Goal: Check status: Check status

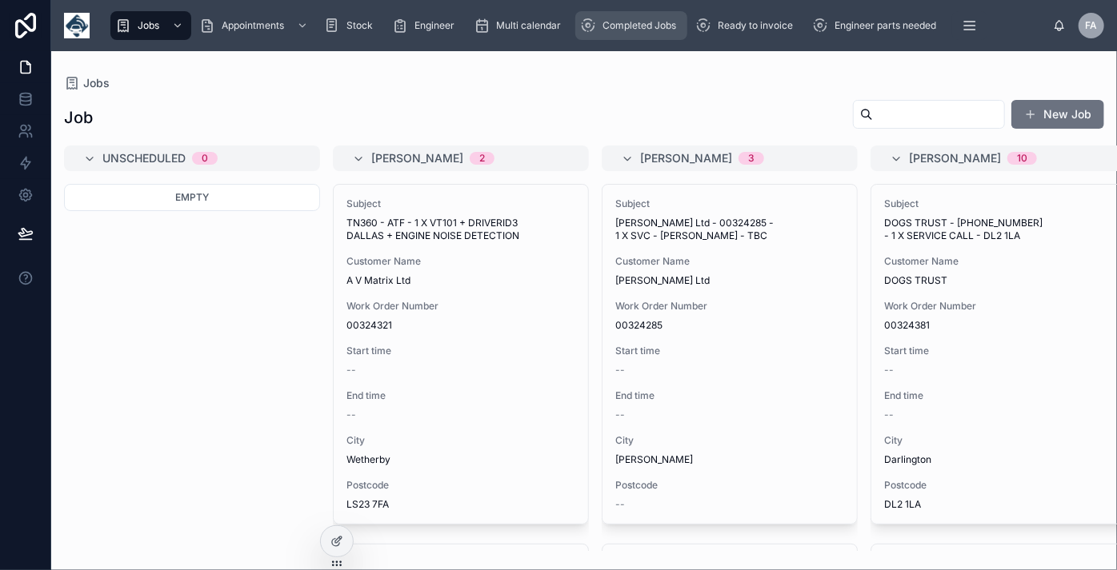
scroll to position [3220, 0]
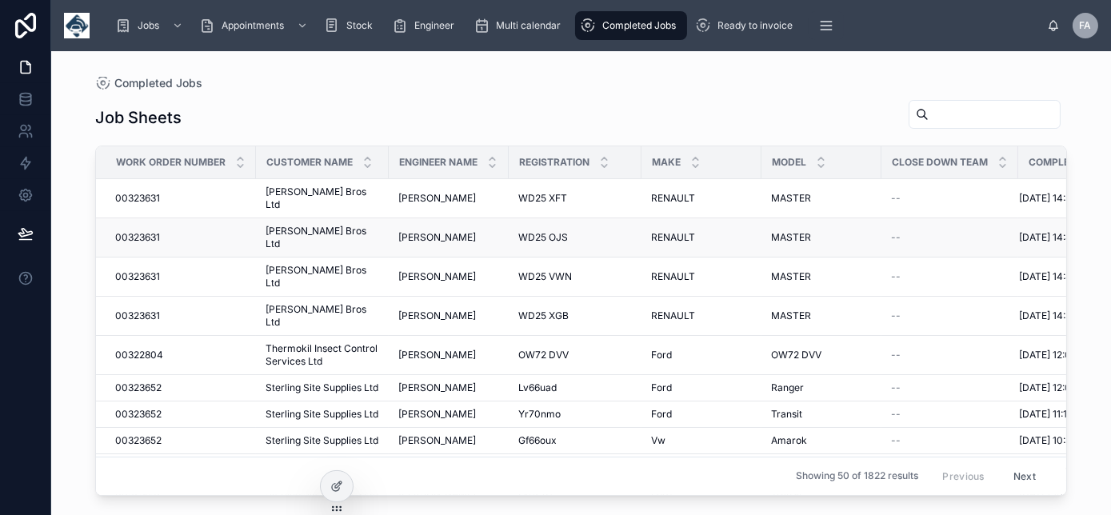
click at [132, 231] on span "00323631" at bounding box center [137, 237] width 45 height 13
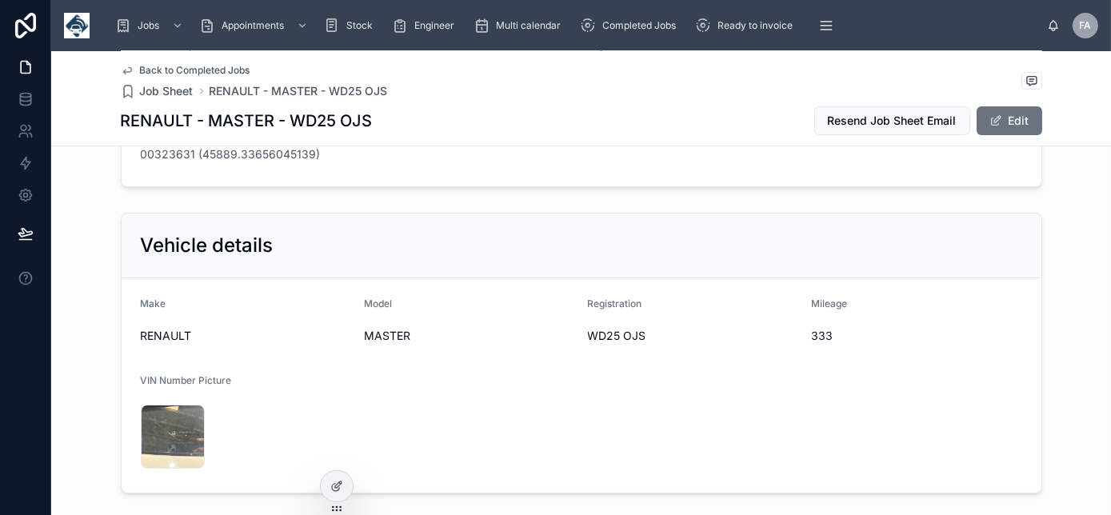
scroll to position [363, 0]
drag, startPoint x: 799, startPoint y: 325, endPoint x: 746, endPoint y: 334, distance: 53.7
drag, startPoint x: 746, startPoint y: 334, endPoint x: 742, endPoint y: 384, distance: 49.8
click at [742, 384] on form "Make RENAULT Model MASTER Registration WD25 OJS Mileage 333 VIN Number Picture …" at bounding box center [582, 384] width 920 height 214
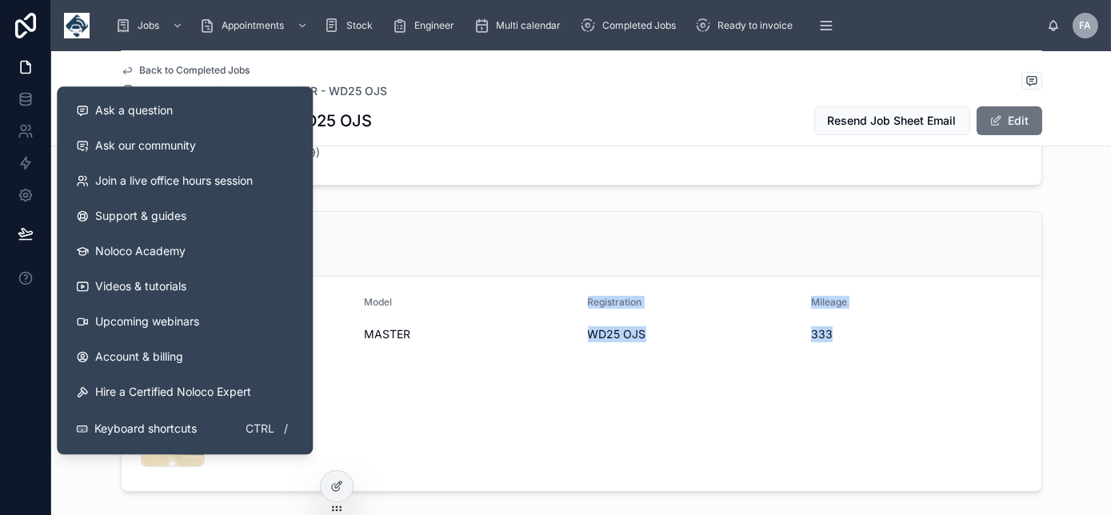
drag, startPoint x: 842, startPoint y: 339, endPoint x: 538, endPoint y: 351, distance: 305.0
click at [538, 351] on form "Make RENAULT Model MASTER Registration WD25 OJS Mileage 333 VIN Number Picture …" at bounding box center [582, 384] width 920 height 214
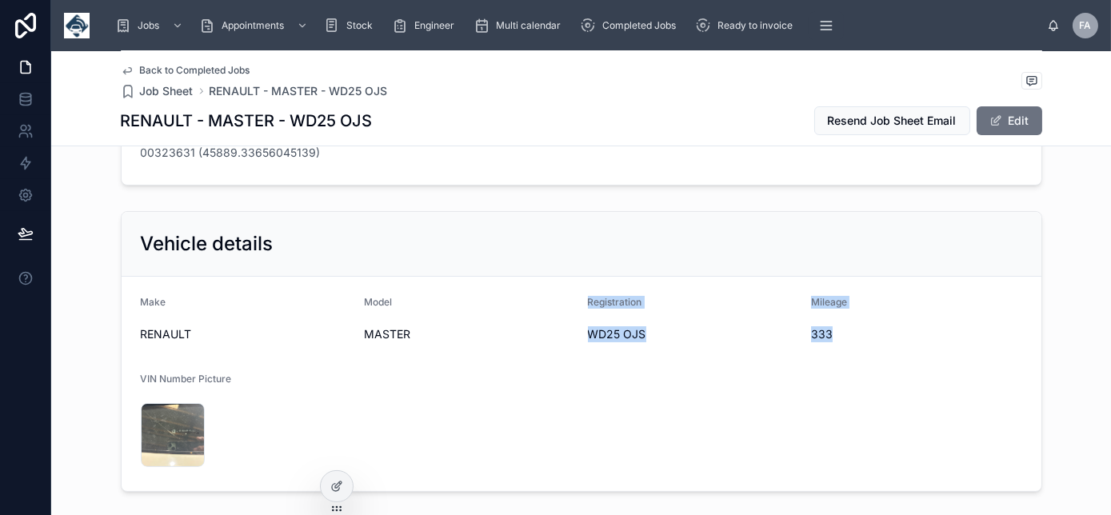
click at [571, 397] on form "Make RENAULT Model MASTER Registration WD25 OJS Mileage 333 VIN Number Picture …" at bounding box center [582, 384] width 920 height 214
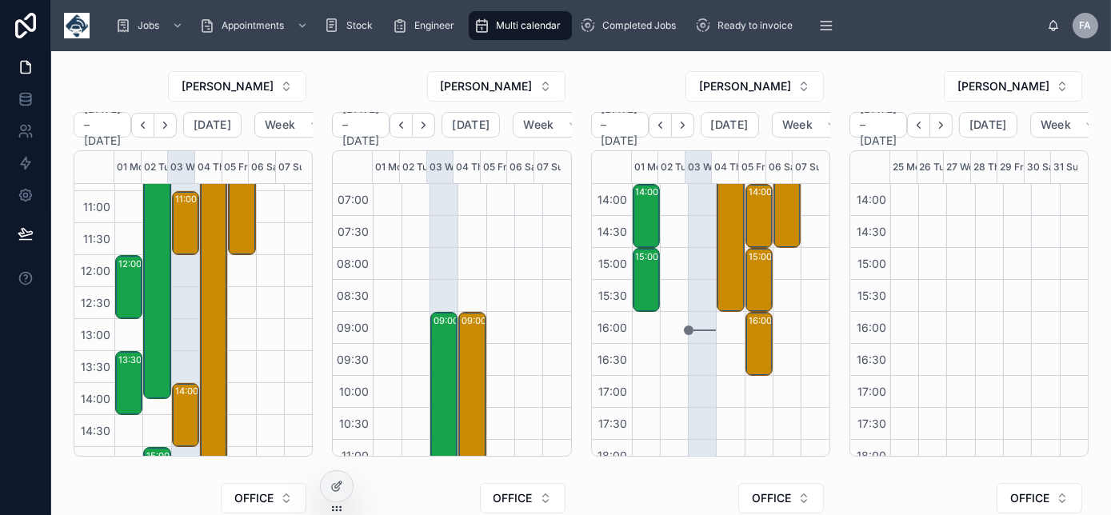
scroll to position [157, 0]
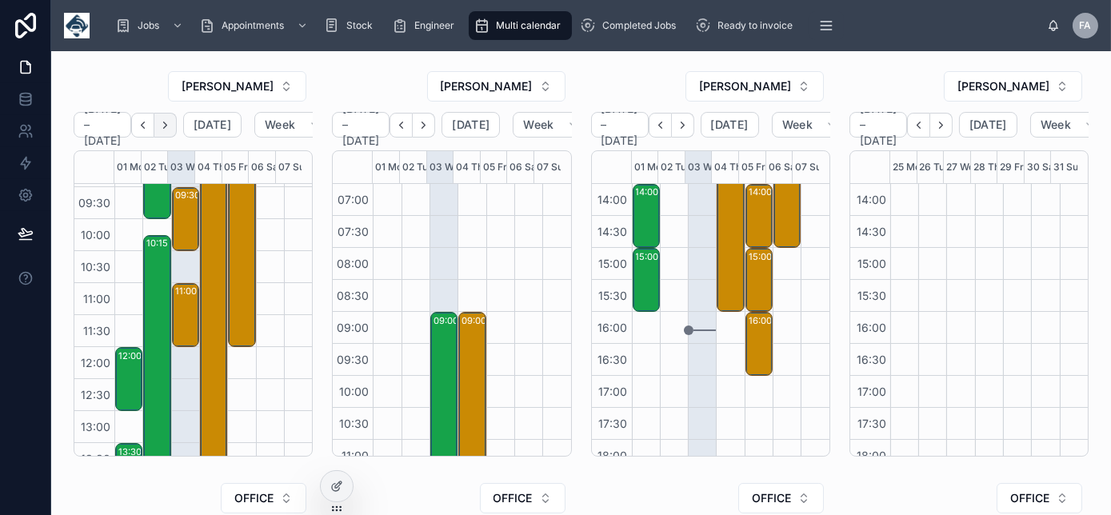
click at [171, 128] on icon "Next" at bounding box center [165, 125] width 12 height 12
